Goal: Task Accomplishment & Management: Manage account settings

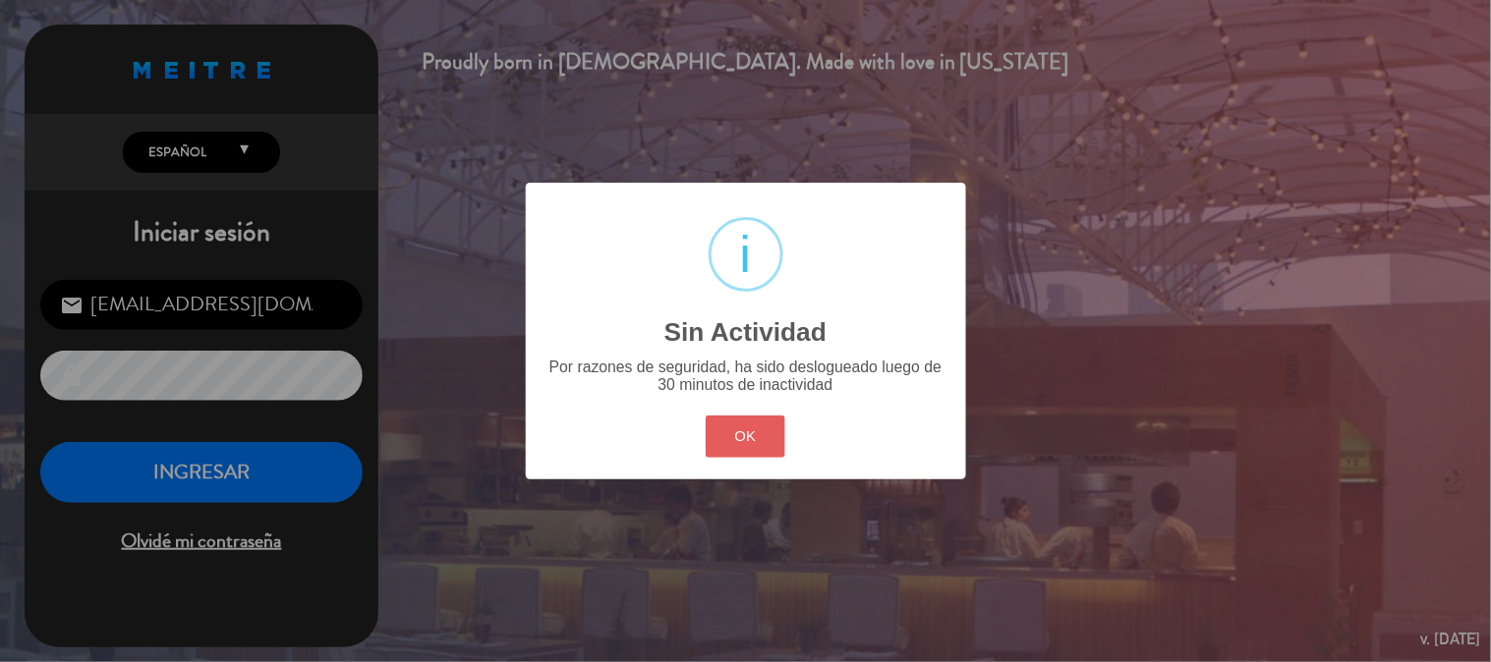
drag, startPoint x: 754, startPoint y: 414, endPoint x: 748, endPoint y: 423, distance: 11.5
click at [752, 418] on div "OK Cancel" at bounding box center [745, 437] width 88 height 51
click at [745, 424] on button "OK" at bounding box center [745, 437] width 80 height 42
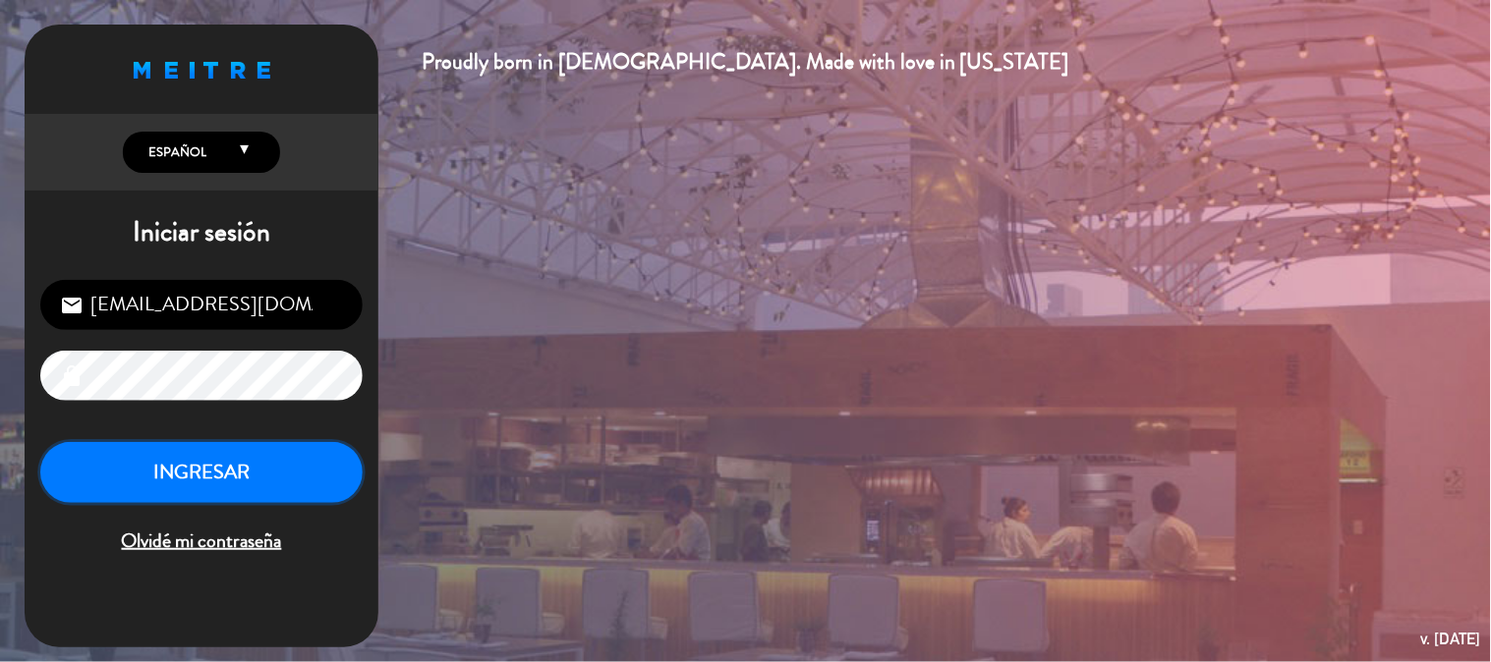
click at [140, 486] on button "INGRESAR" at bounding box center [201, 473] width 322 height 62
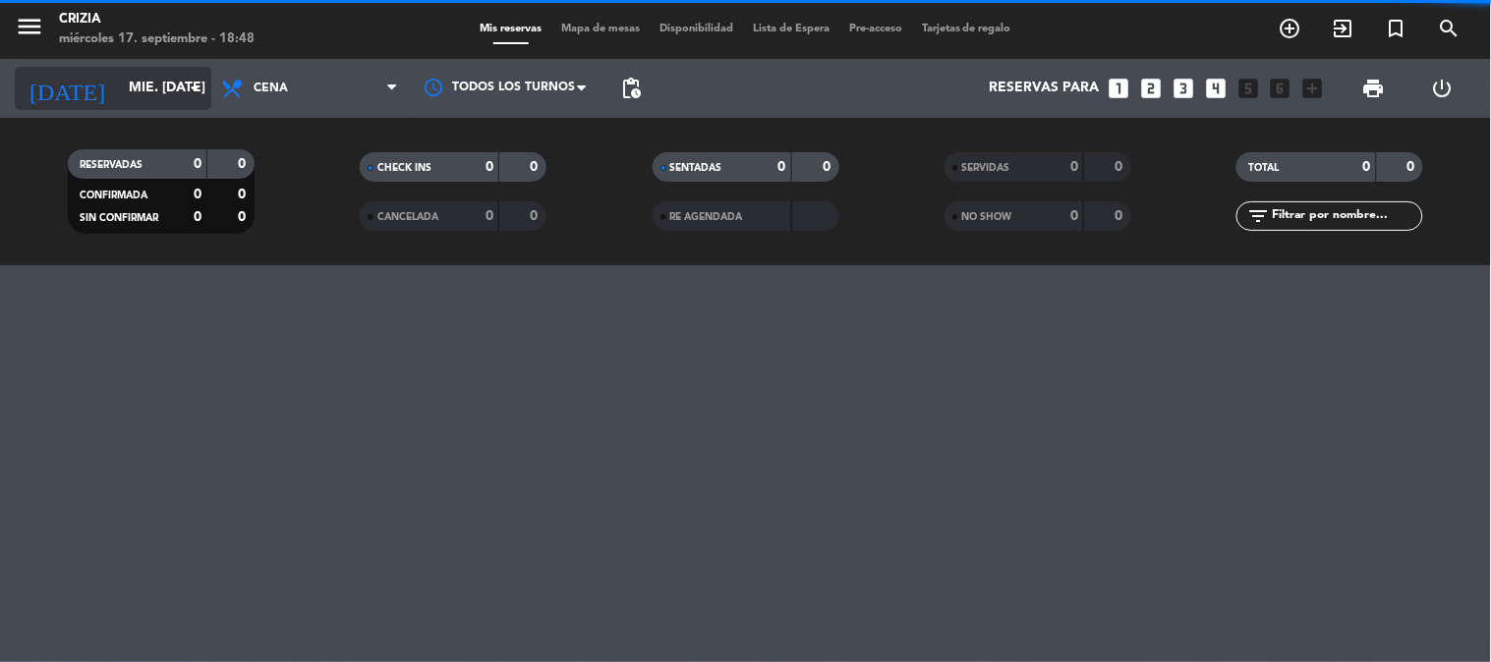
click at [128, 85] on input "mié. [DATE]" at bounding box center [212, 88] width 187 height 35
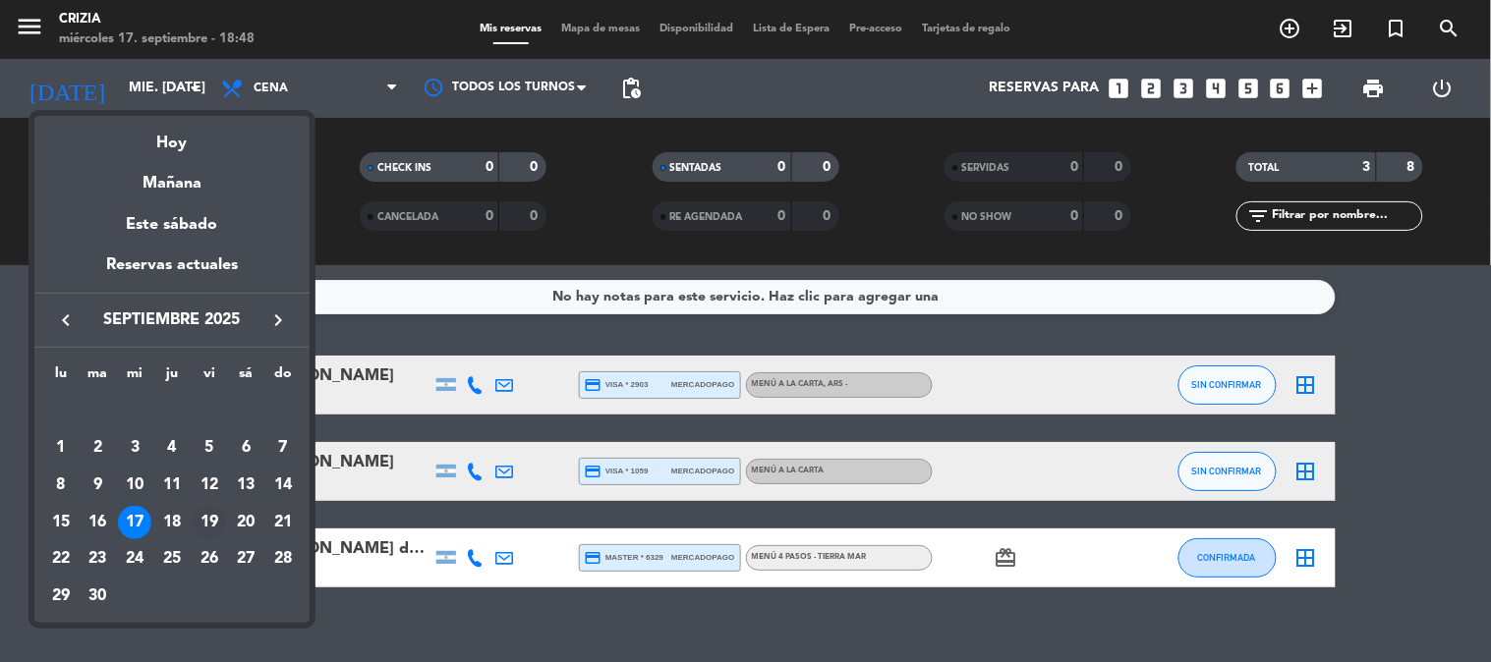
click at [208, 519] on div "19" at bounding box center [209, 522] width 33 height 33
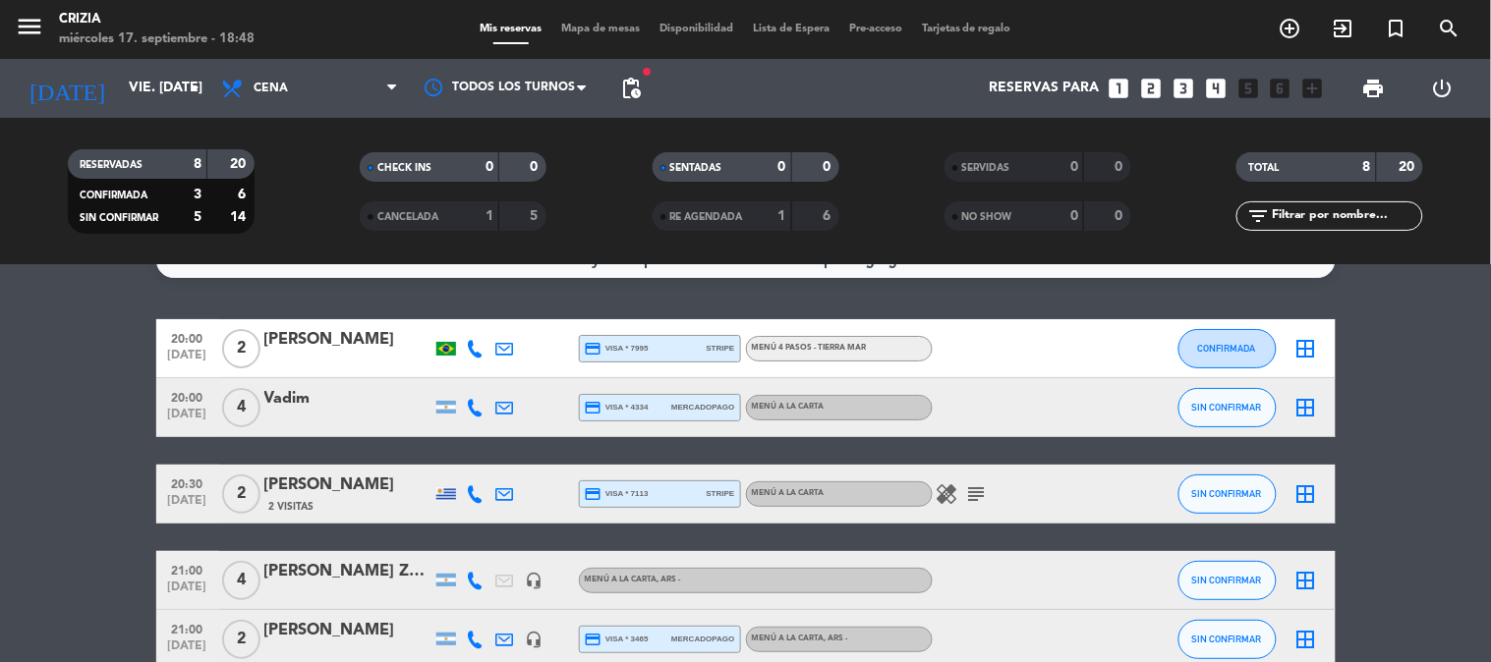
scroll to position [17, 0]
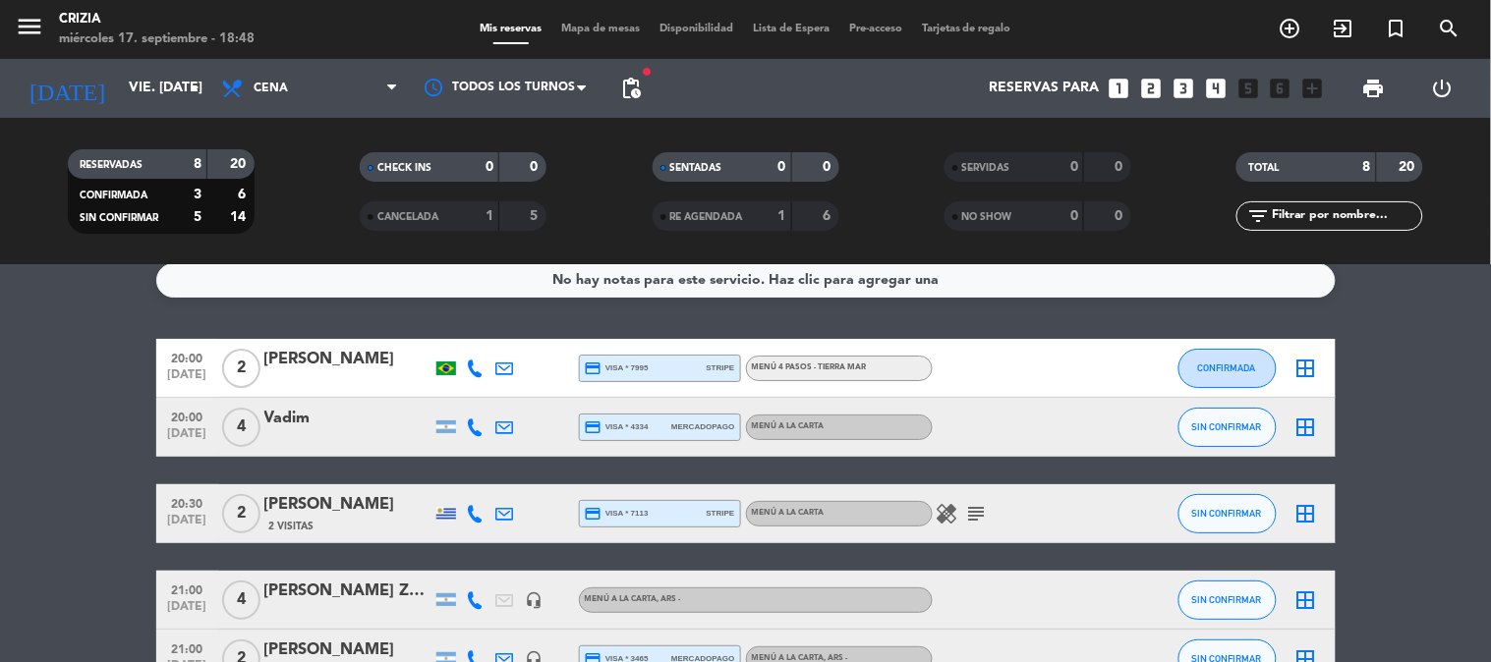
click at [937, 513] on icon "healing" at bounding box center [947, 514] width 24 height 24
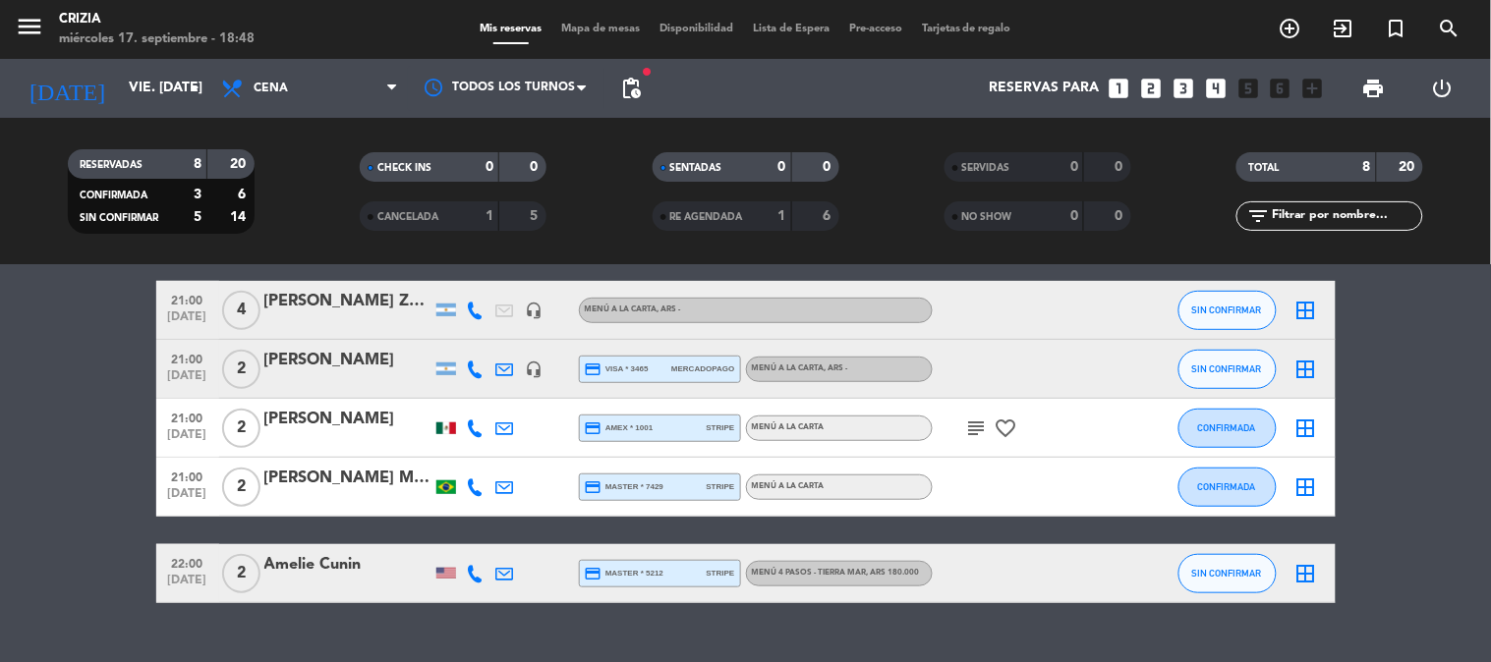
scroll to position [345, 0]
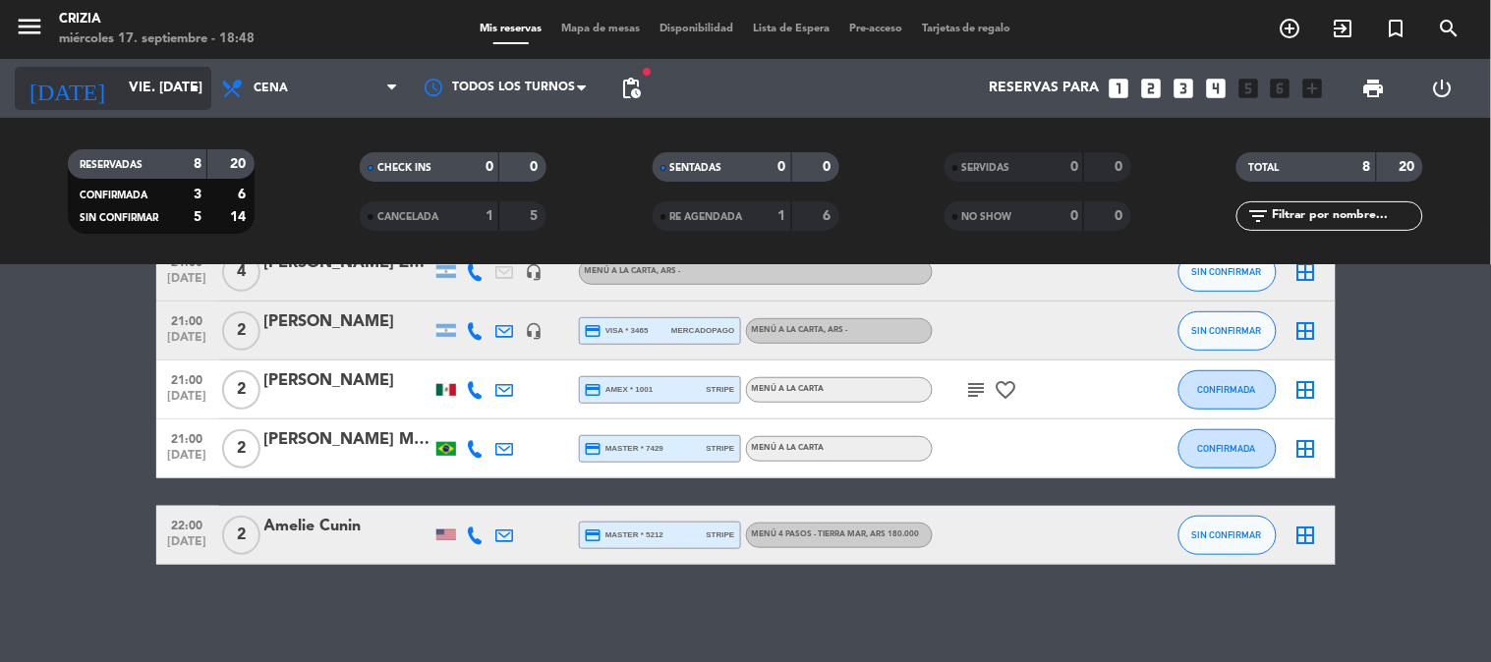
click at [183, 96] on icon "arrow_drop_down" at bounding box center [195, 89] width 24 height 24
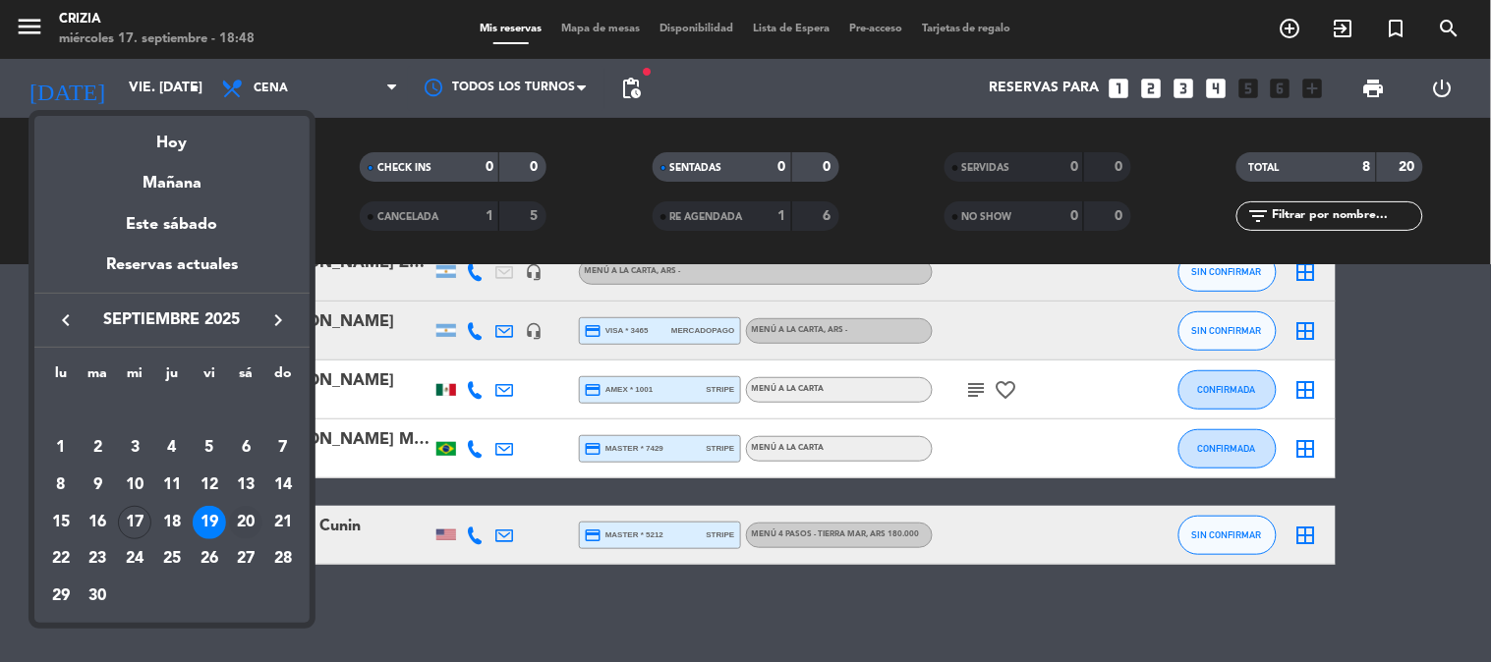
click at [241, 526] on div "20" at bounding box center [245, 522] width 33 height 33
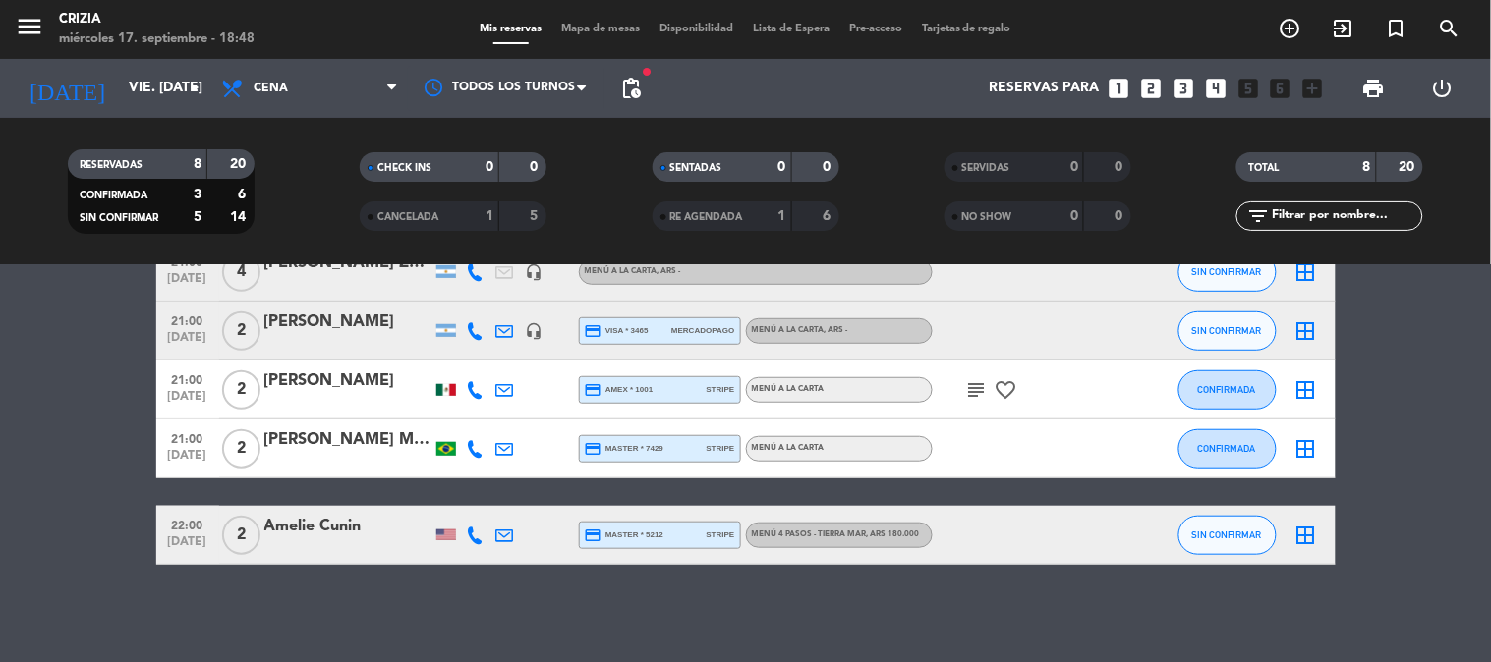
type input "sáb. [DATE]"
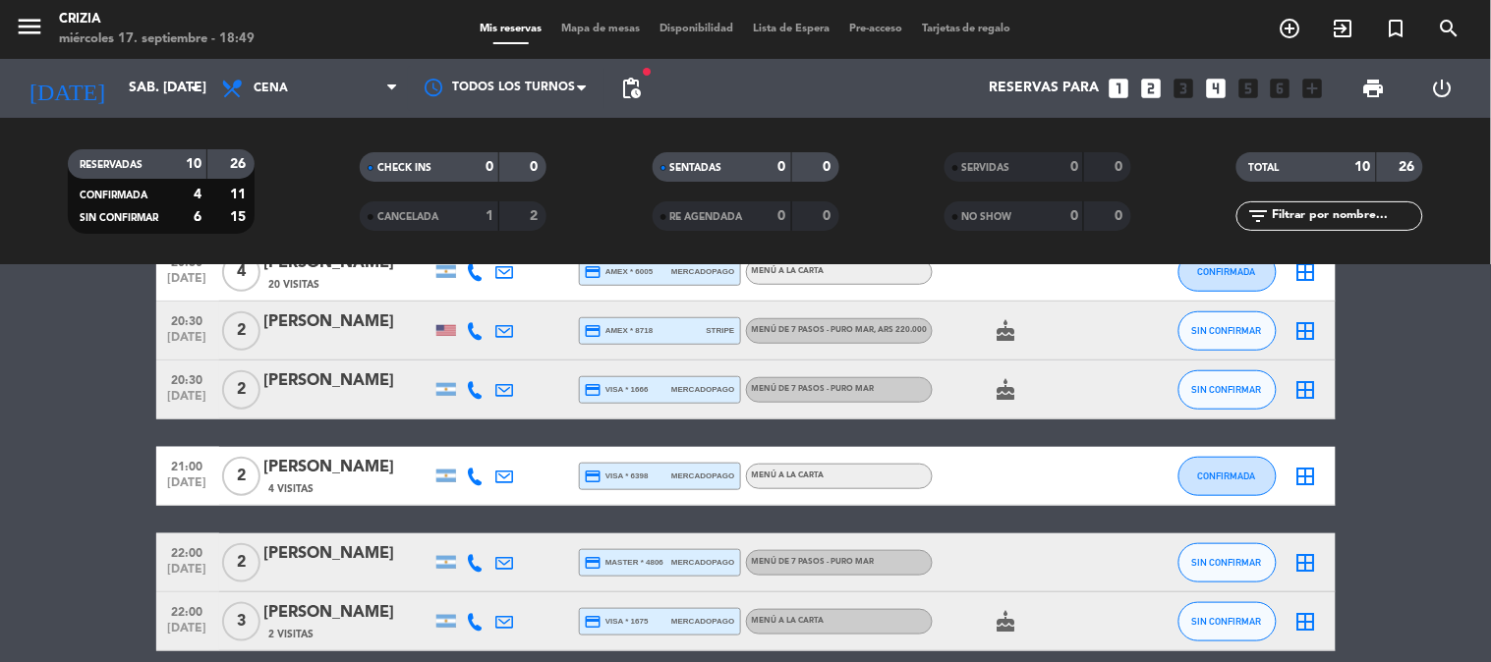
scroll to position [436, 0]
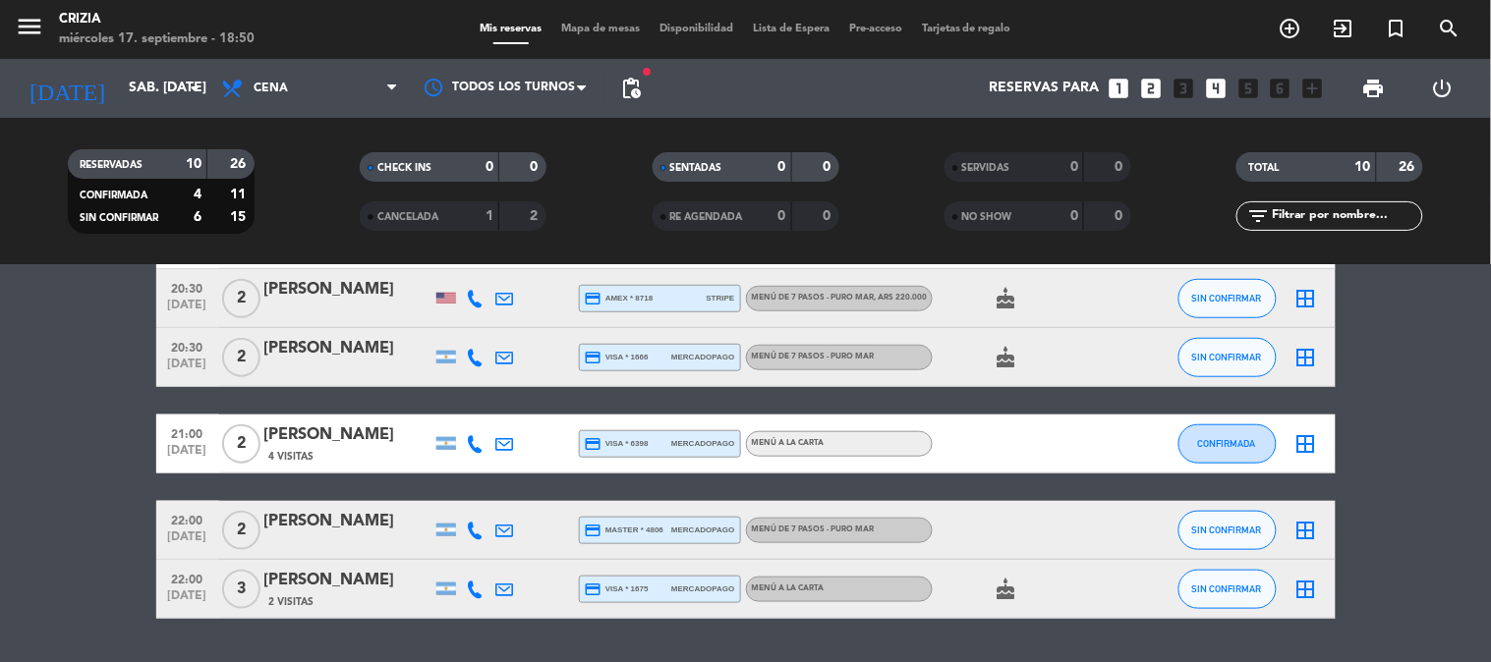
click at [816, 361] on div "MENÚ DE 7 PASOS - PURO MAR" at bounding box center [813, 357] width 123 height 13
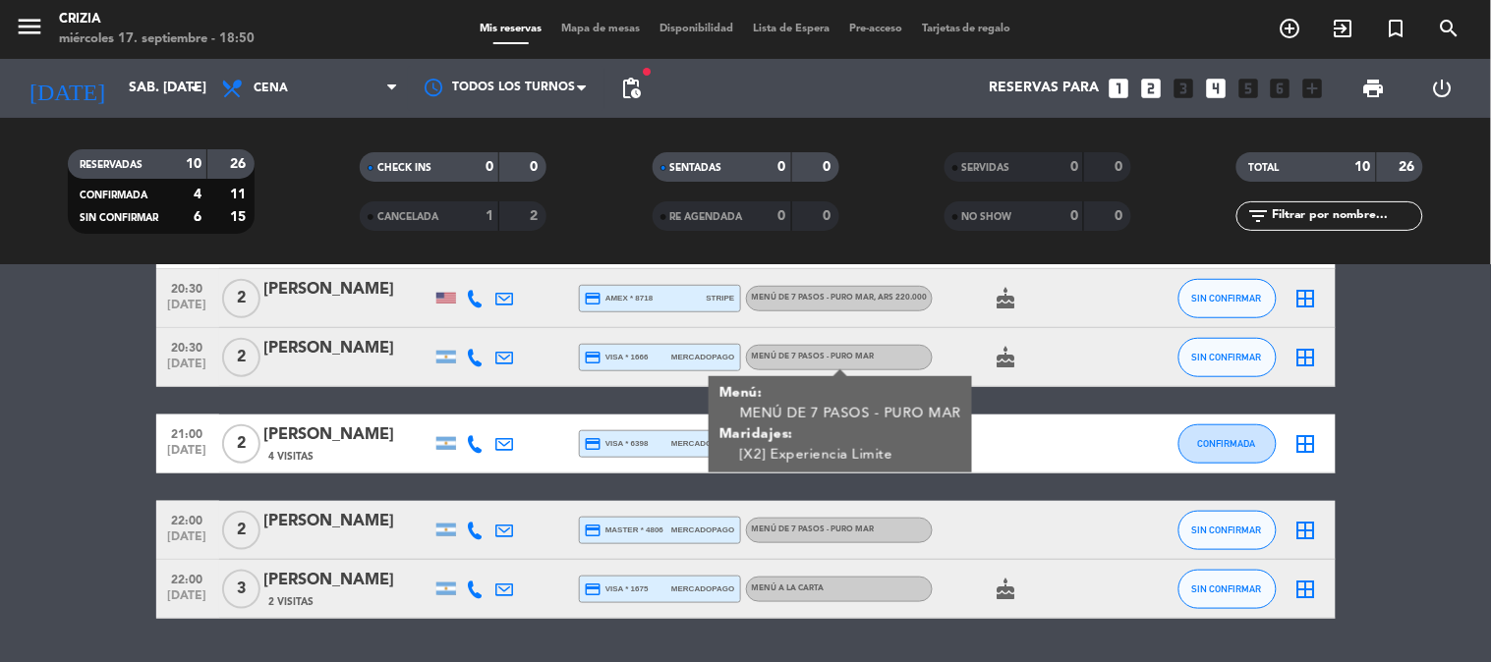
click at [839, 297] on span "MENÚ DE 7 PASOS - PURO MAR , ARS 220.000" at bounding box center [840, 298] width 176 height 8
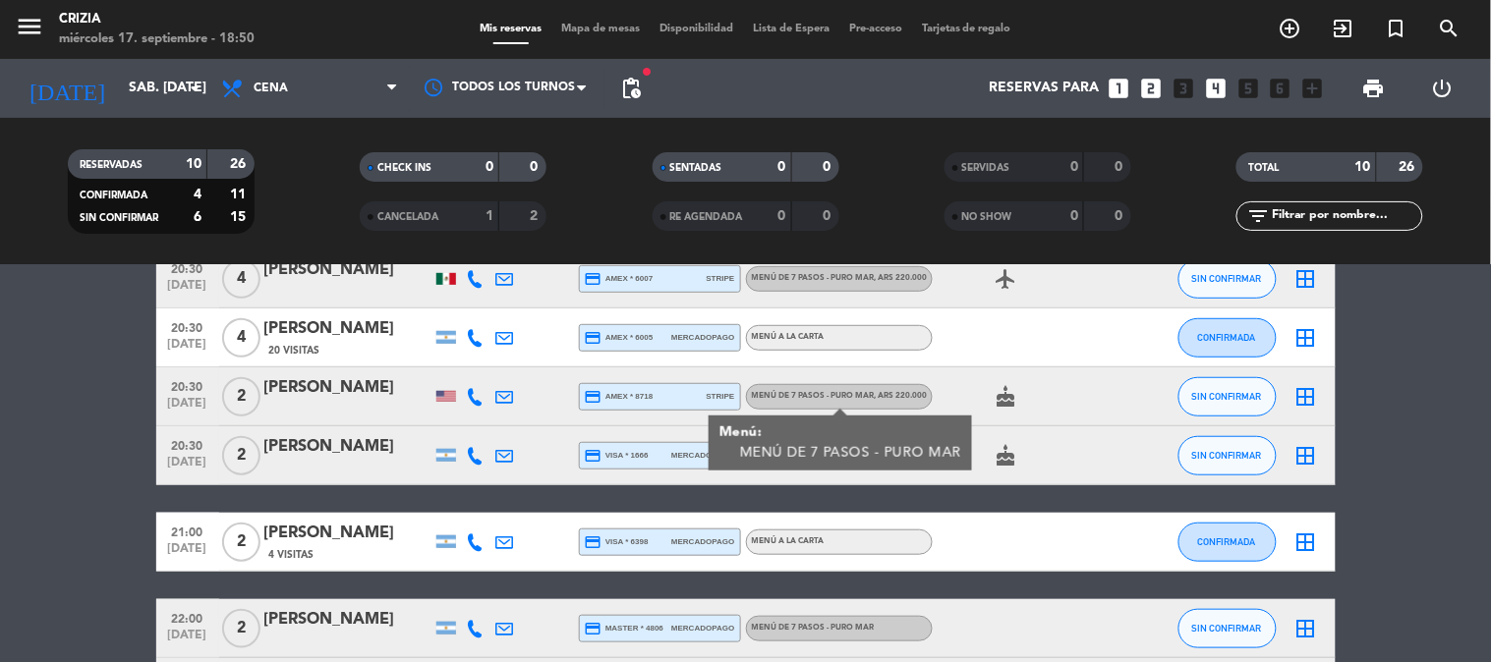
scroll to position [218, 0]
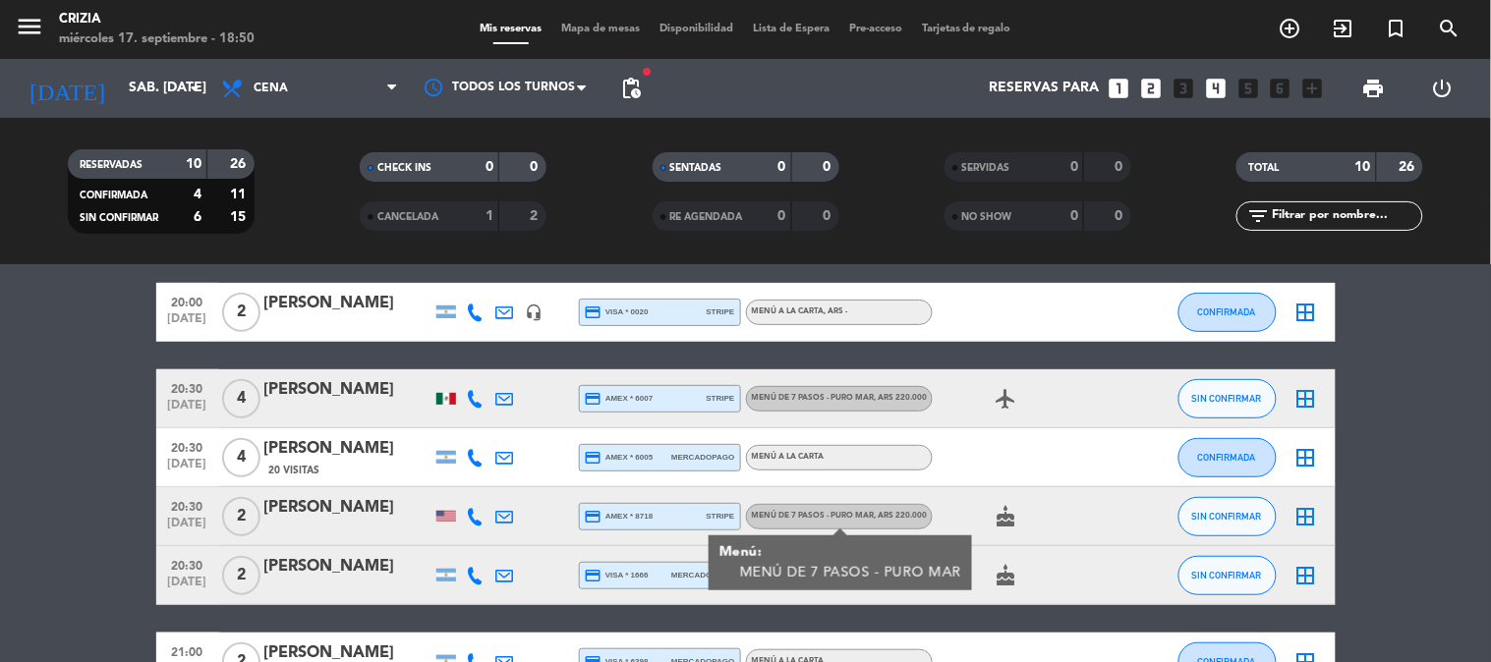
click at [839, 401] on span "MENÚ DE 7 PASOS - PURO MAR , ARS 220.000" at bounding box center [840, 398] width 176 height 8
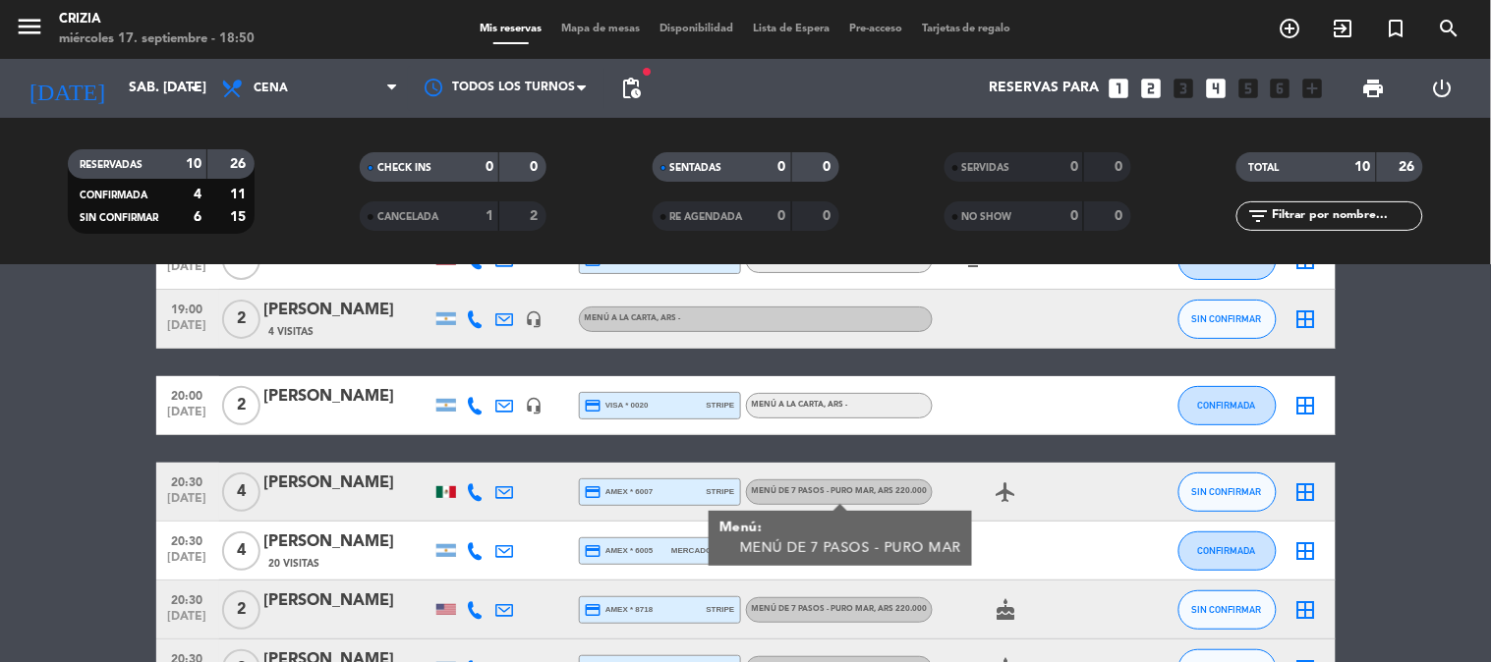
scroll to position [0, 0]
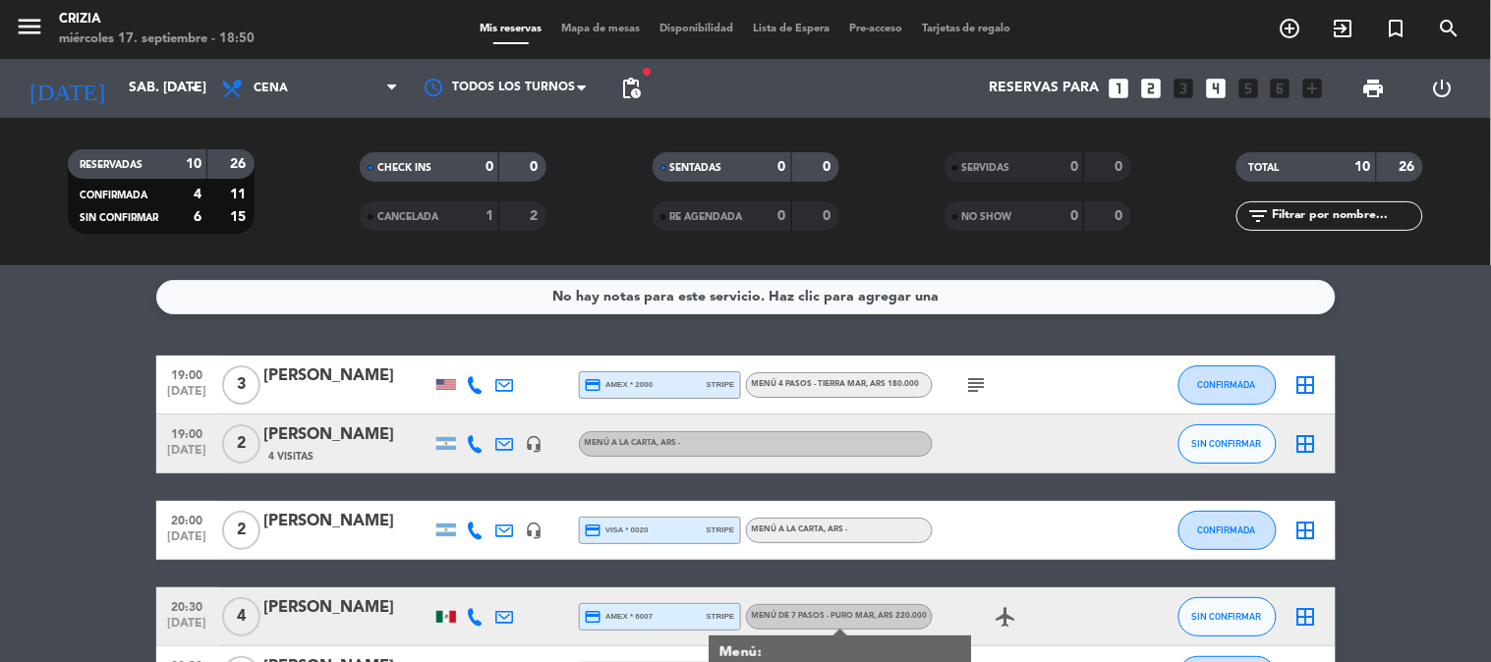
click at [848, 383] on span "MENÚ 4 PASOS - TIERRA MAR , ARS 180.000" at bounding box center [836, 384] width 168 height 8
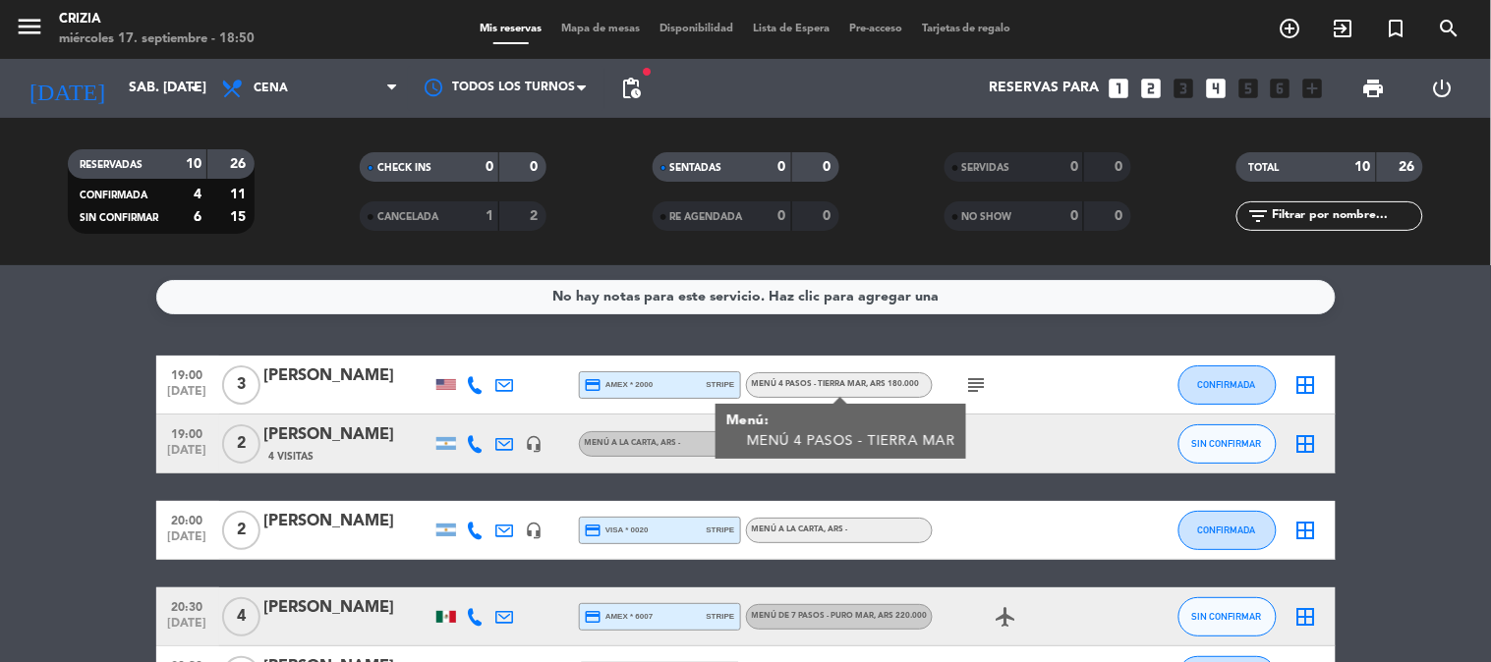
click at [953, 384] on div "subject" at bounding box center [1020, 385] width 177 height 58
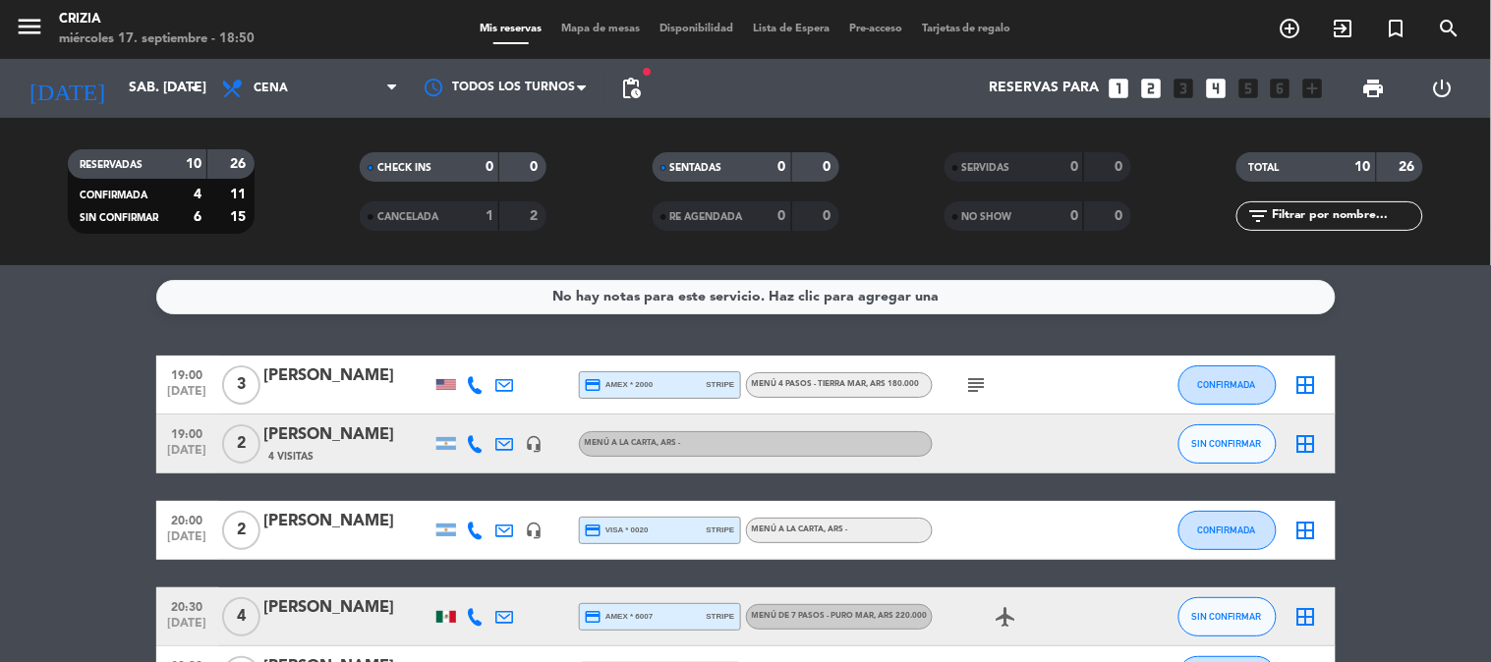
click at [966, 380] on icon "subject" at bounding box center [977, 385] width 24 height 24
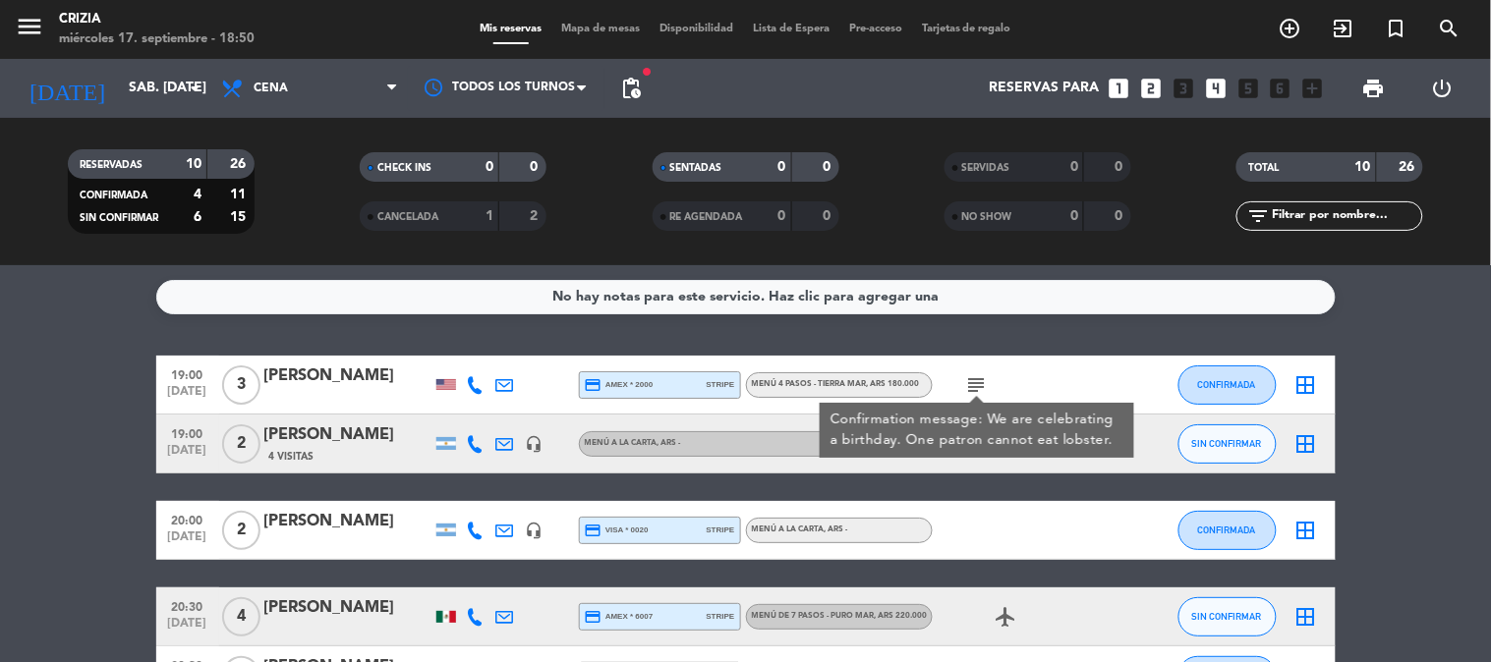
click at [355, 379] on div "[PERSON_NAME]" at bounding box center [347, 377] width 167 height 26
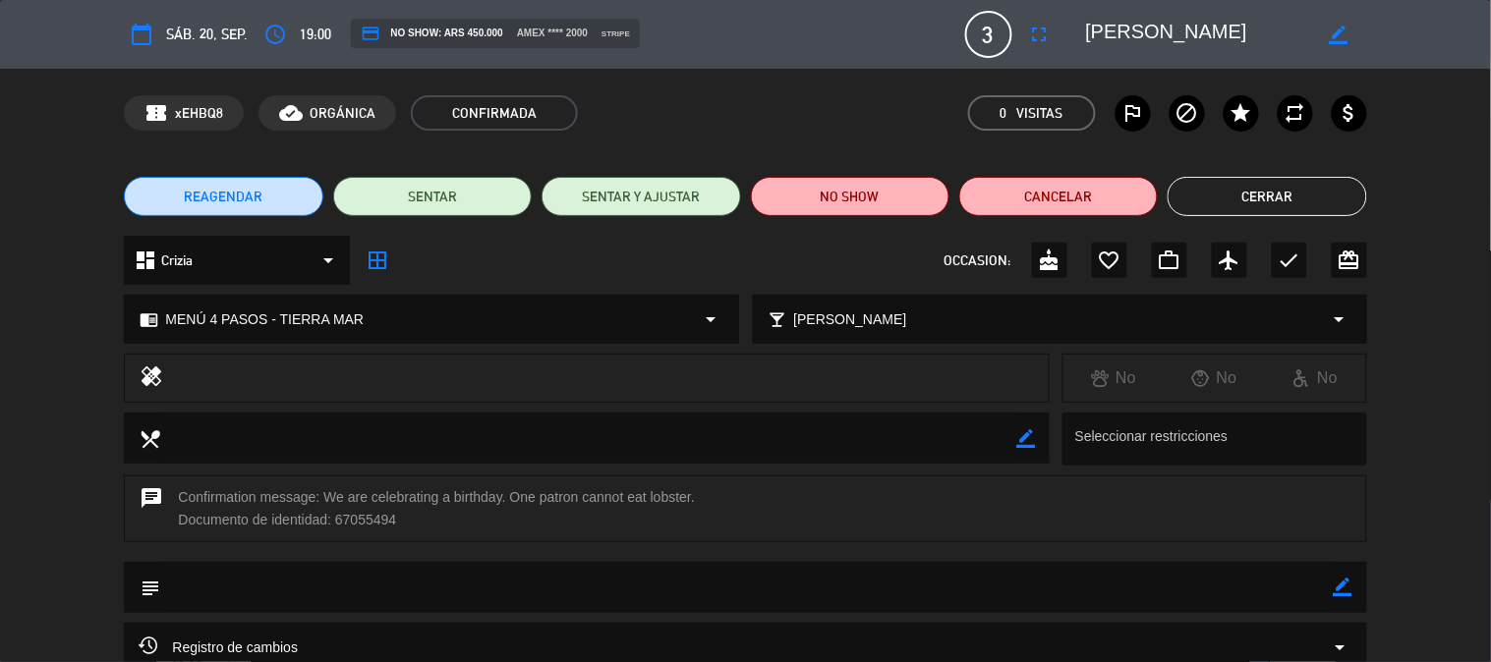
drag, startPoint x: 318, startPoint y: 497, endPoint x: 703, endPoint y: 497, distance: 384.2
click at [703, 497] on div "chat Confirmation message: We are celebrating a birthday. One patron cannot eat…" at bounding box center [745, 509] width 1242 height 67
copy div "We are celebrating a birthday. One patron cannot eat lobster."
